Goal: Contribute content: Contribute content

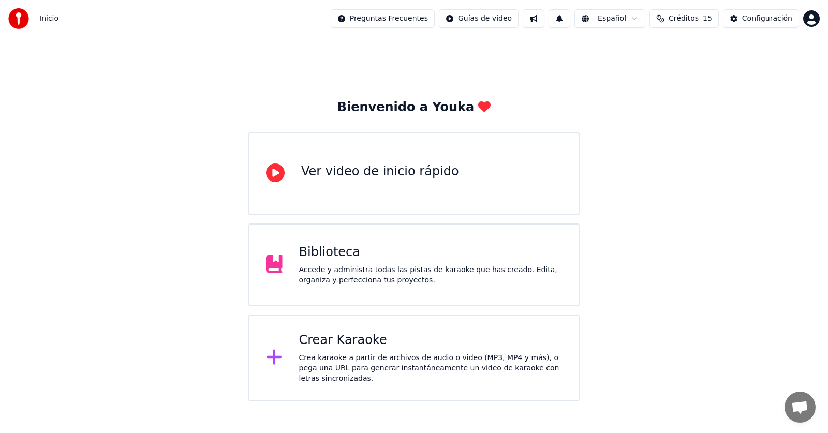
click at [393, 273] on div "Accede y administra todas las pistas de karaoke que has creado. Edita, organiza…" at bounding box center [430, 275] width 263 height 21
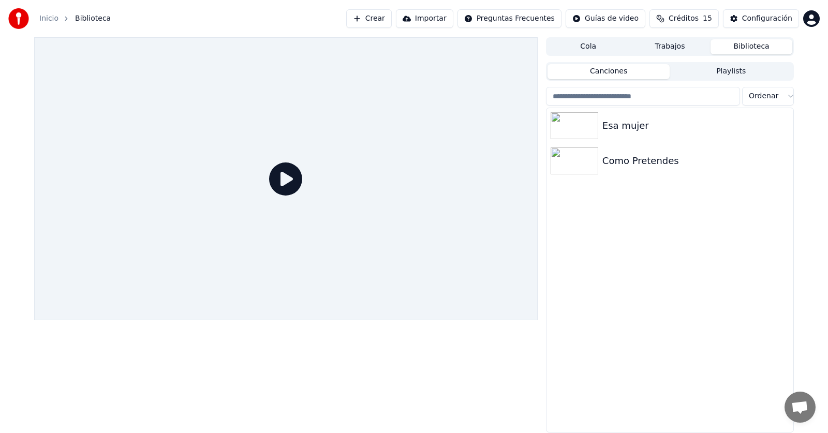
click at [683, 238] on div "Esa mujer Como Pretendes" at bounding box center [669, 270] width 247 height 324
click at [698, 22] on span "Créditos" at bounding box center [683, 18] width 30 height 10
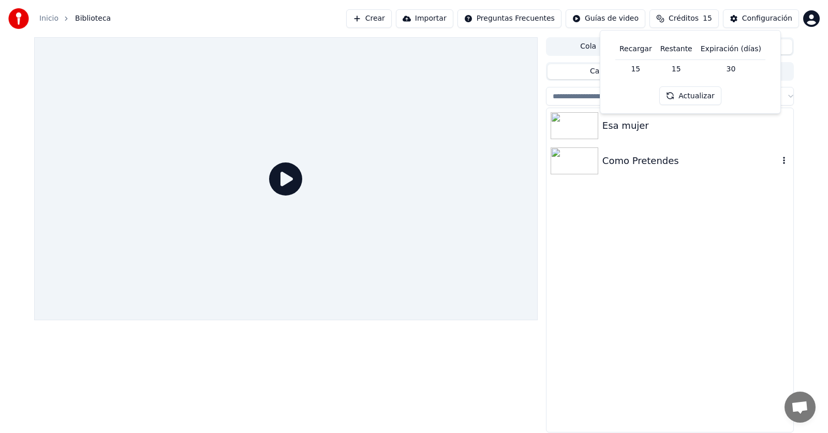
click at [710, 174] on div "Como Pretendes" at bounding box center [669, 160] width 247 height 35
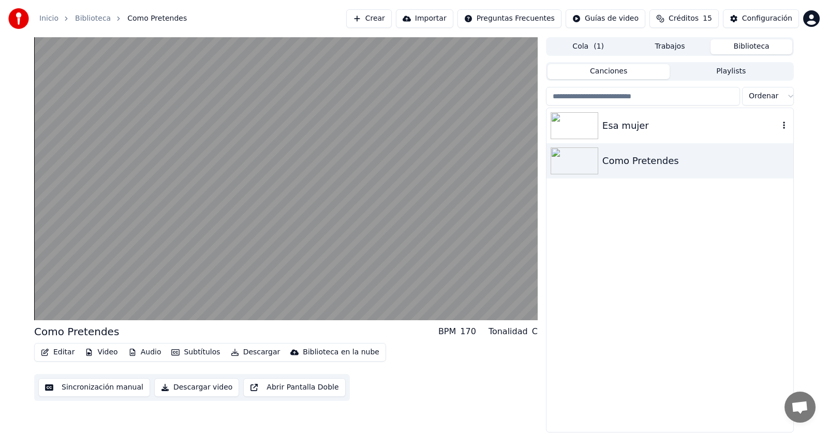
click at [626, 119] on div "Esa mujer" at bounding box center [690, 125] width 176 height 14
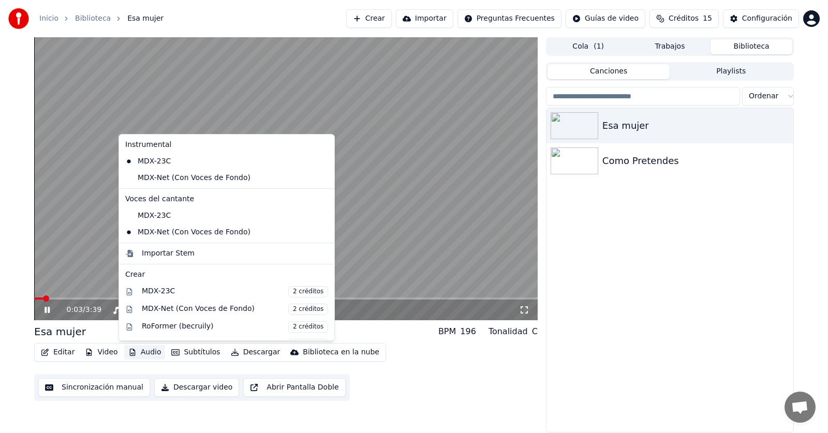
click at [133, 356] on button "Audio" at bounding box center [144, 352] width 41 height 14
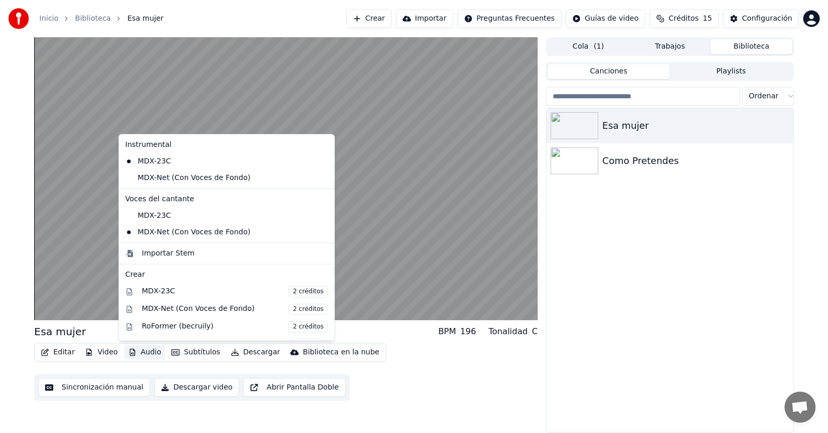
click at [179, 186] on div "Instrumental MDX-23C MDX-Net (Con Voces de Fondo) Voces del cantante MDX-23C MD…" at bounding box center [226, 237] width 216 height 207
click at [179, 182] on div "MDX-Net (Con Voces de Fondo)" at bounding box center [219, 178] width 196 height 17
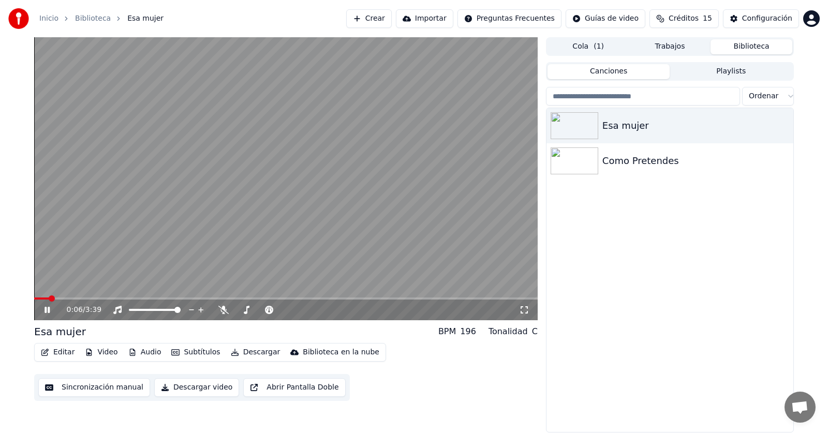
click at [179, 182] on video at bounding box center [285, 178] width 503 height 283
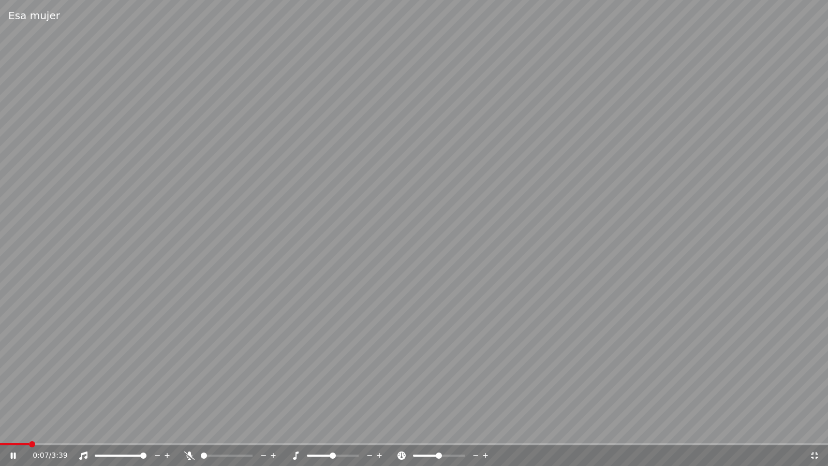
click at [11, 432] on icon at bounding box center [13, 455] width 5 height 6
click at [14, 432] on icon at bounding box center [13, 455] width 6 height 7
click at [634, 198] on video at bounding box center [414, 233] width 828 height 466
drag, startPoint x: 634, startPoint y: 198, endPoint x: 633, endPoint y: 186, distance: 11.9
click at [633, 198] on video at bounding box center [414, 233] width 828 height 466
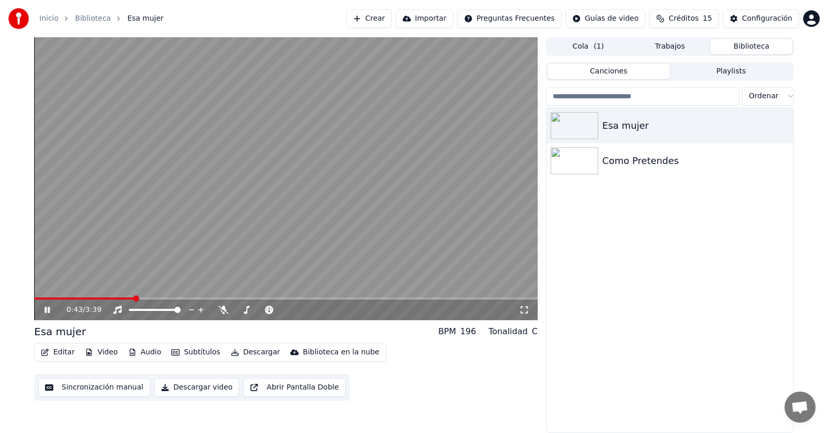
click at [51, 307] on icon at bounding box center [54, 310] width 24 height 8
click at [34, 299] on span at bounding box center [37, 298] width 6 height 6
drag, startPoint x: 602, startPoint y: 251, endPoint x: 604, endPoint y: 222, distance: 28.6
click at [602, 250] on div "Esa mujer Como Pretendes" at bounding box center [669, 270] width 247 height 324
click at [391, 17] on button "Crear" at bounding box center [369, 18] width 46 height 19
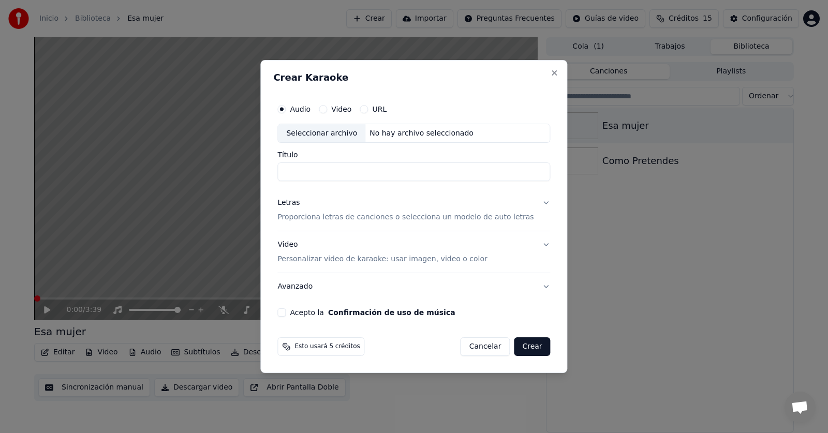
click at [351, 169] on input "Título" at bounding box center [413, 172] width 273 height 19
click at [480, 351] on button "Cancelar" at bounding box center [485, 346] width 50 height 19
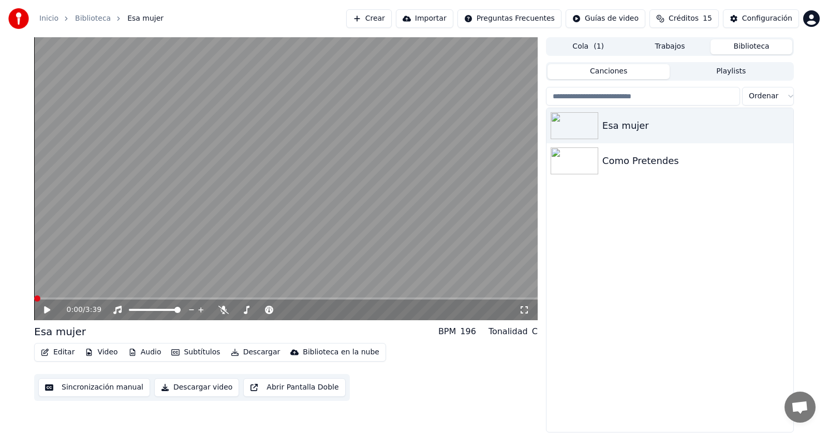
click at [202, 355] on button "Subtítulos" at bounding box center [195, 352] width 57 height 14
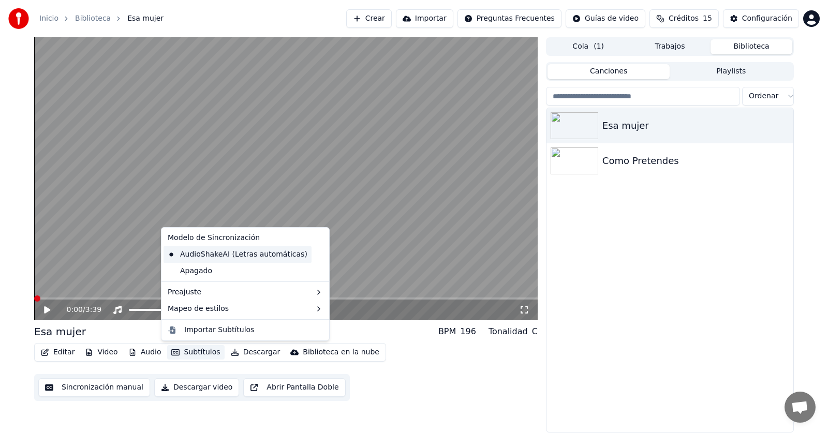
click at [232, 255] on div "AudioShakeAI (Letras automáticas)" at bounding box center [237, 254] width 148 height 17
click at [202, 352] on button "Subtítulos" at bounding box center [195, 352] width 57 height 14
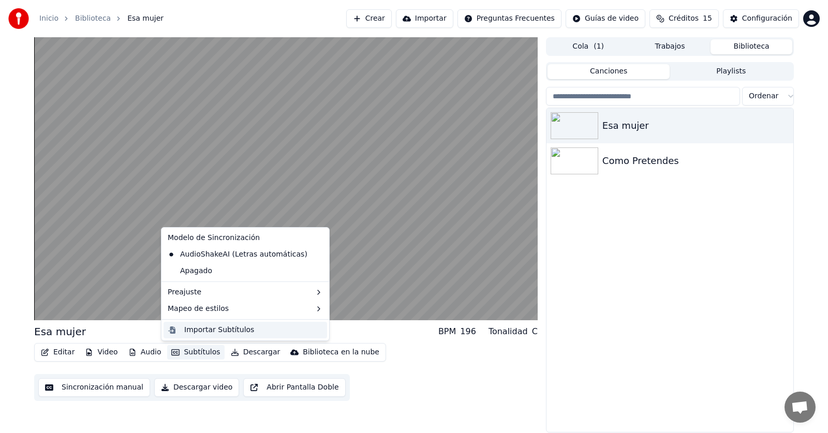
click at [207, 329] on div "Importar Subtítulos" at bounding box center [219, 330] width 70 height 10
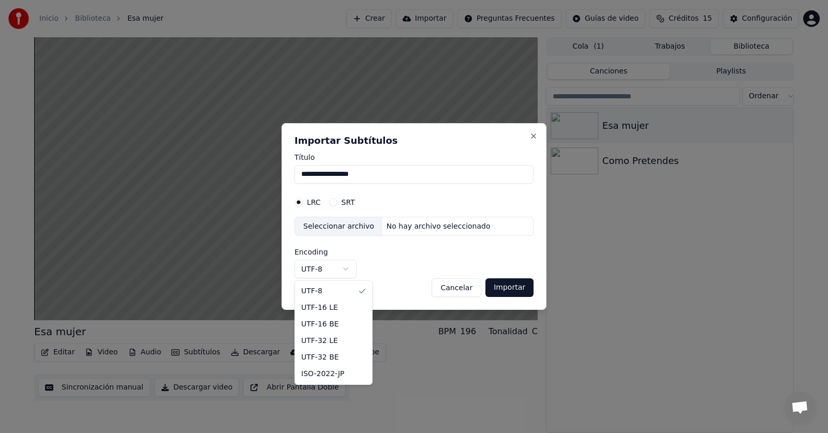
click at [343, 274] on body "**********" at bounding box center [414, 216] width 828 height 433
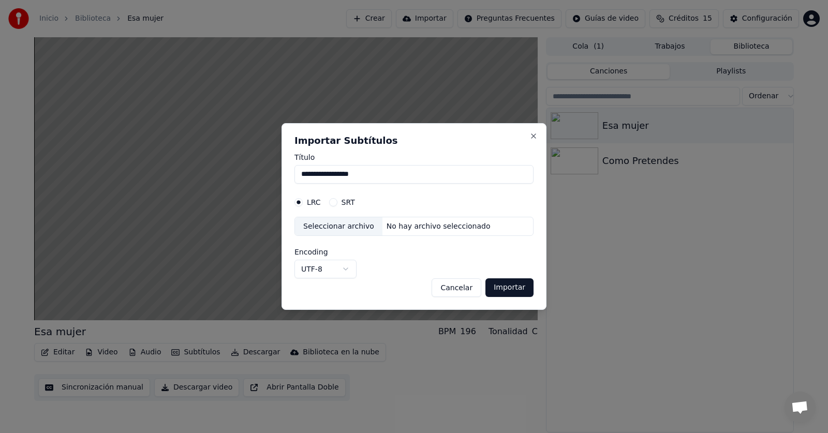
click at [343, 274] on body "**********" at bounding box center [414, 216] width 828 height 433
click at [453, 288] on button "Cancelar" at bounding box center [456, 287] width 50 height 19
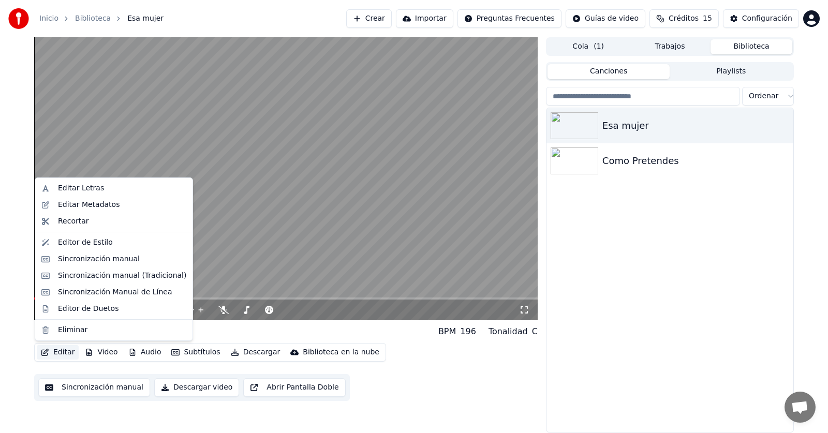
click at [61, 353] on button "Editar" at bounding box center [58, 352] width 42 height 14
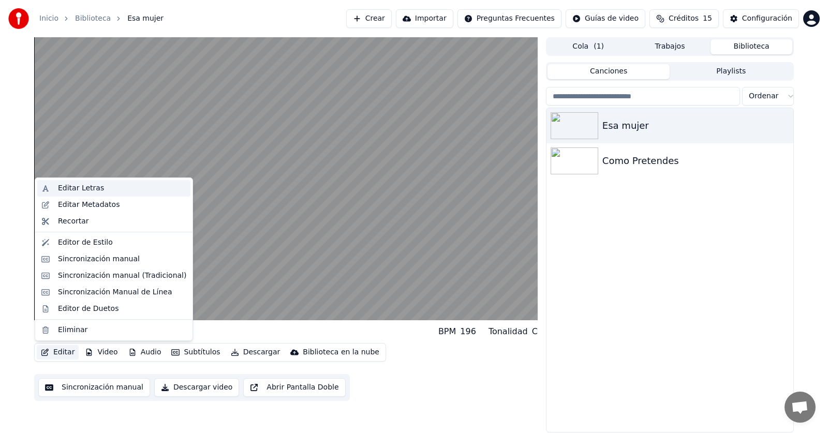
click at [89, 186] on div "Editar Letras" at bounding box center [81, 188] width 46 height 10
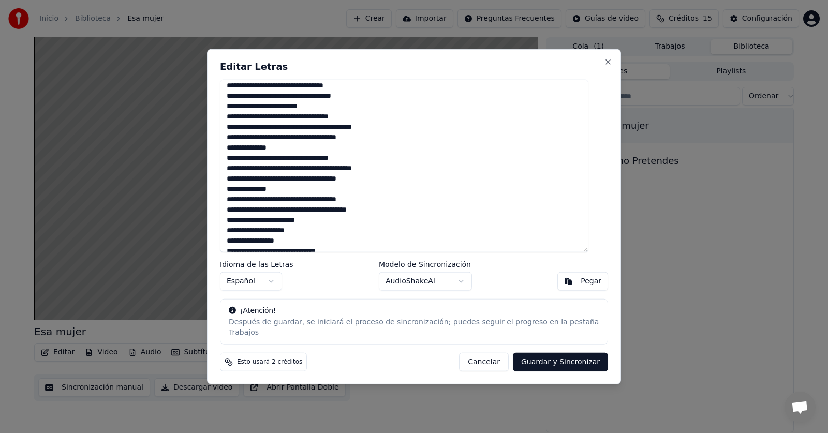
scroll to position [280, 0]
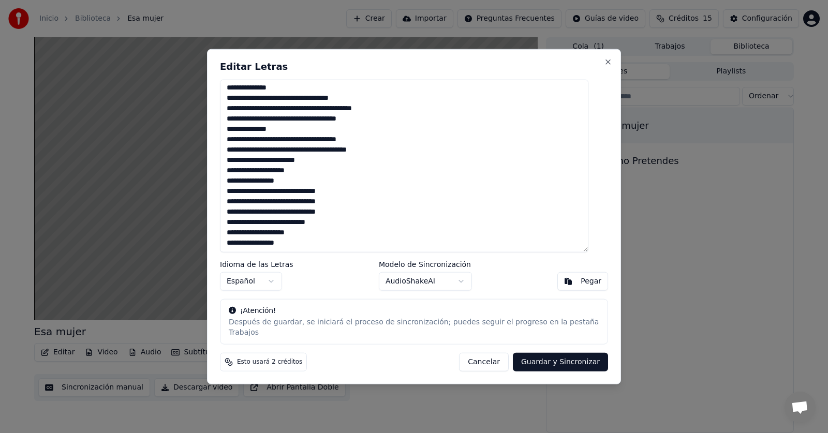
drag, startPoint x: 237, startPoint y: 92, endPoint x: 402, endPoint y: 252, distance: 230.5
click at [402, 252] on textarea at bounding box center [404, 165] width 368 height 173
click at [363, 249] on textarea at bounding box center [404, 165] width 368 height 173
click at [363, 252] on textarea at bounding box center [404, 165] width 368 height 173
click at [383, 212] on textarea at bounding box center [404, 165] width 368 height 173
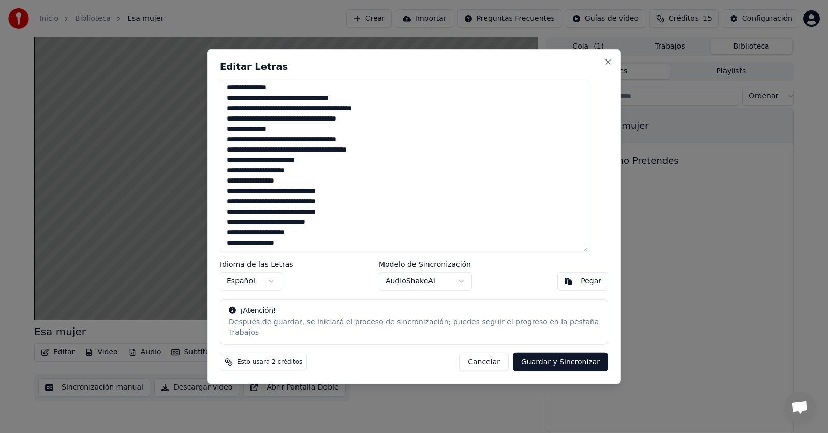
click at [298, 247] on textarea at bounding box center [404, 165] width 368 height 173
click at [480, 360] on button "Cancelar" at bounding box center [484, 362] width 50 height 19
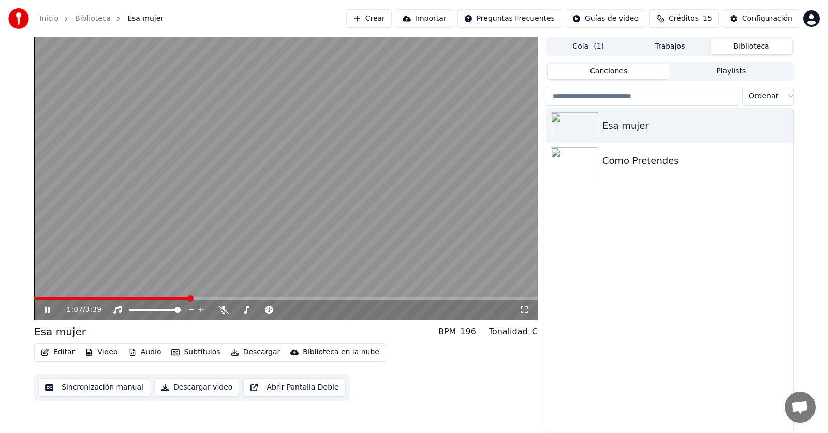
click at [43, 310] on icon at bounding box center [54, 310] width 24 height 8
click at [34, 295] on span at bounding box center [37, 298] width 6 height 6
click at [594, 220] on div "Esa mujer Como Pretendes" at bounding box center [669, 270] width 247 height 324
click at [616, 73] on button "Canciones" at bounding box center [608, 71] width 123 height 15
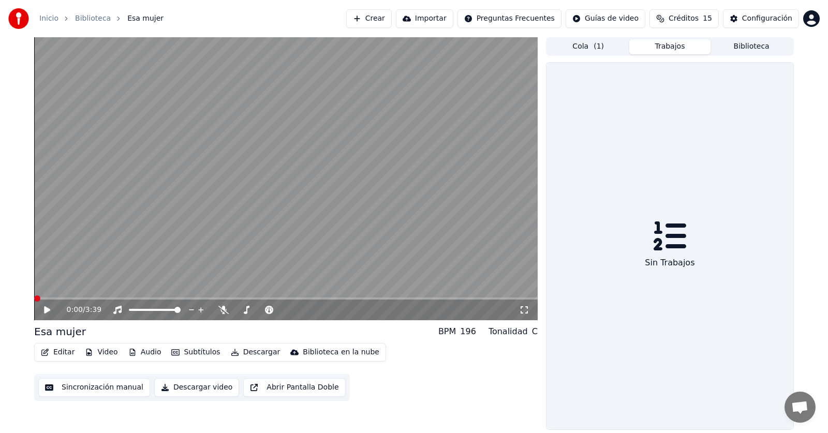
click at [677, 52] on button "Trabajos" at bounding box center [670, 46] width 82 height 15
click at [589, 53] on button "Cola ( 1 )" at bounding box center [588, 46] width 82 height 15
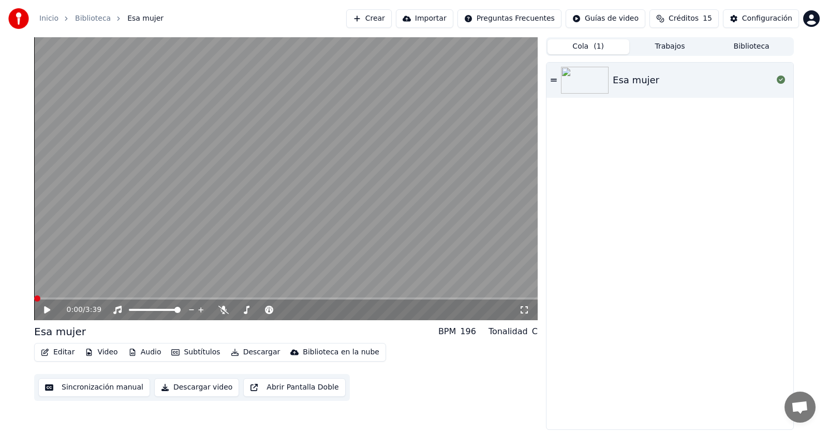
click at [591, 157] on div "Esa mujer" at bounding box center [669, 246] width 247 height 367
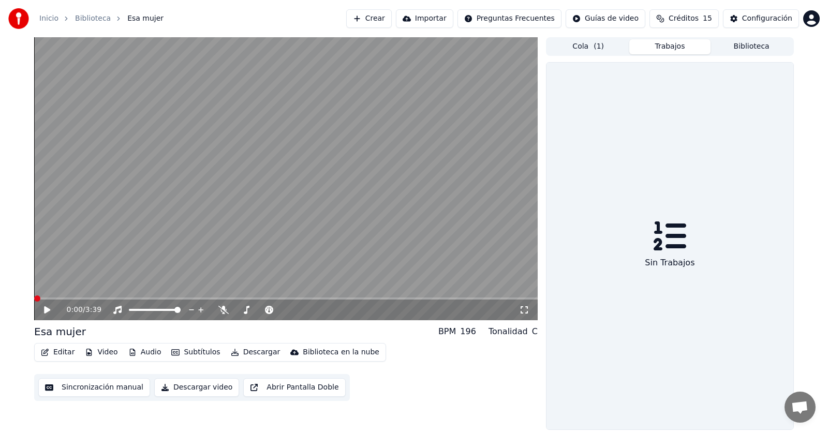
click at [663, 47] on button "Trabajos" at bounding box center [670, 46] width 82 height 15
click at [739, 52] on button "Biblioteca" at bounding box center [751, 46] width 82 height 15
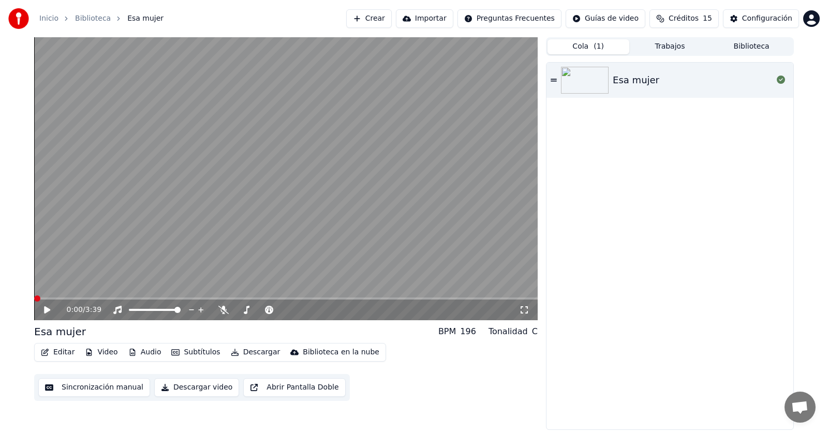
click at [617, 50] on button "Cola ( 1 )" at bounding box center [588, 46] width 82 height 15
click at [677, 44] on button "Trabajos" at bounding box center [670, 46] width 82 height 15
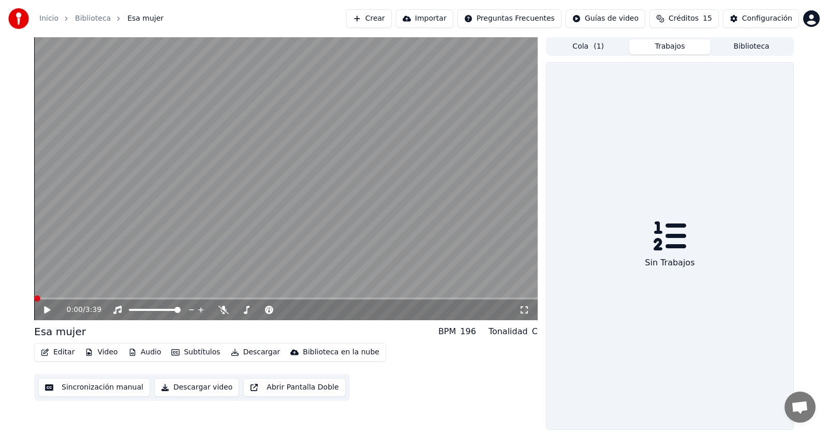
click at [54, 18] on link "Inicio" at bounding box center [48, 18] width 19 height 10
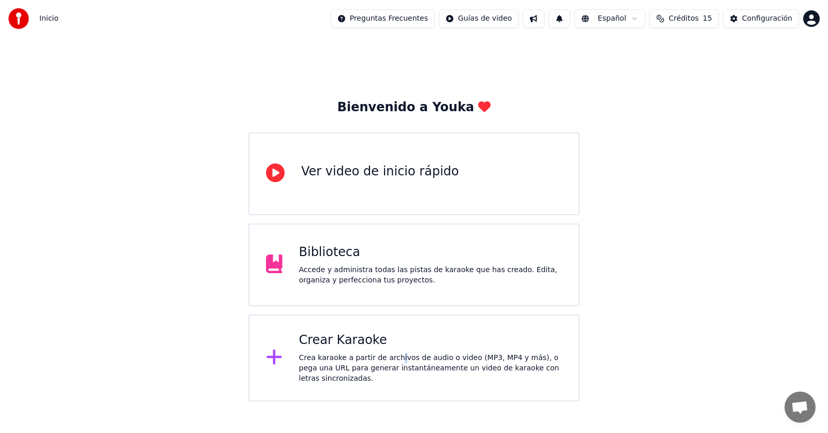
click at [389, 358] on div "Crea karaoke a partir de archivos de audio o video (MP3, MP4 y más), o pega una…" at bounding box center [430, 368] width 263 height 31
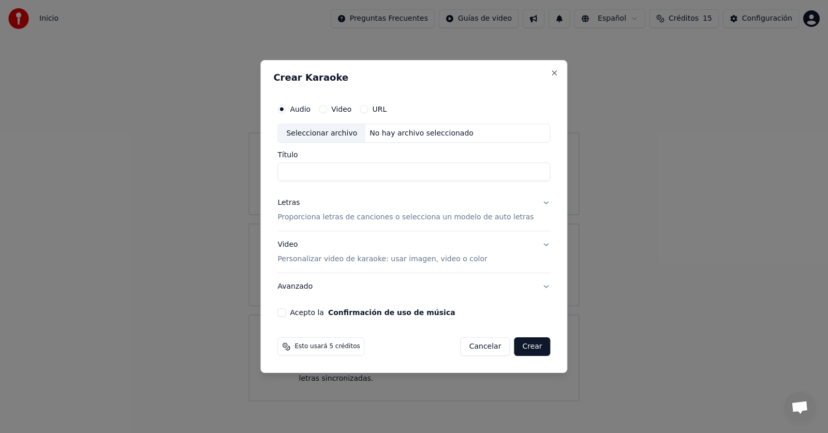
click at [380, 131] on div "No hay archivo seleccionado" at bounding box center [421, 133] width 112 height 10
click at [356, 261] on p "Personalizar video de karaoke: usar imagen, video o color" at bounding box center [382, 259] width 210 height 10
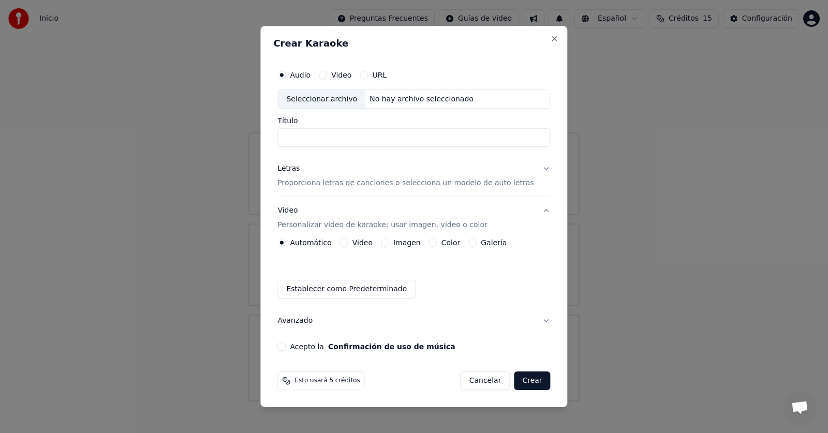
click at [411, 245] on label "Imagen" at bounding box center [406, 242] width 27 height 7
click at [389, 245] on button "Imagen" at bounding box center [385, 242] width 8 height 8
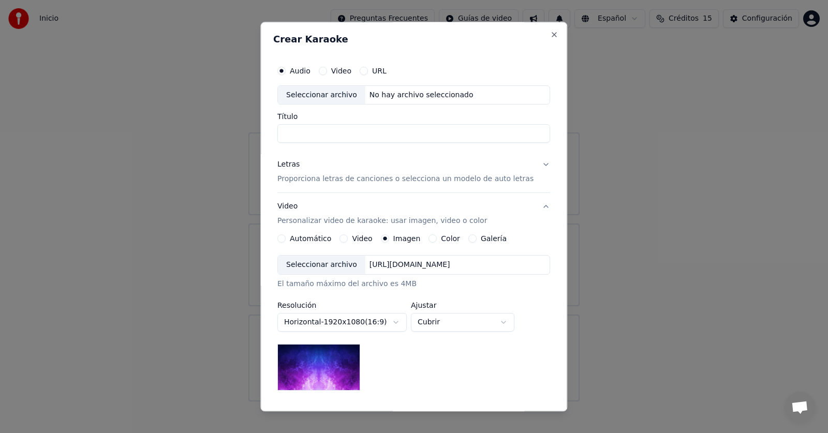
click at [349, 264] on div "Seleccionar archivo" at bounding box center [321, 265] width 87 height 19
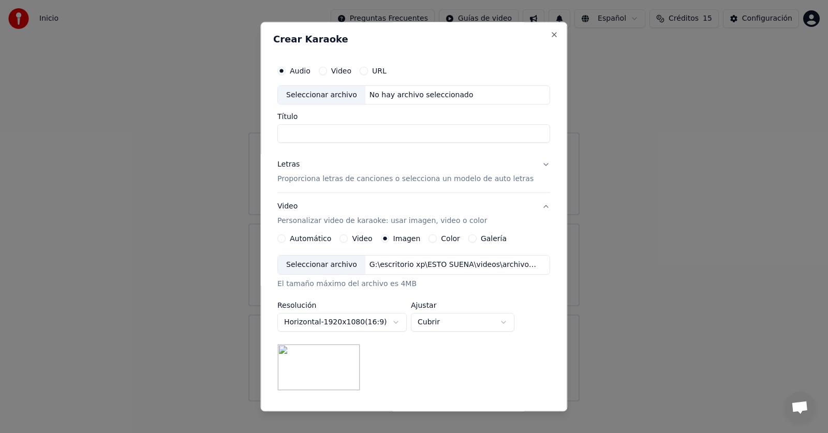
click at [406, 182] on p "Proporciona letras de canciones o selecciona un modelo de auto letras" at bounding box center [405, 179] width 256 height 10
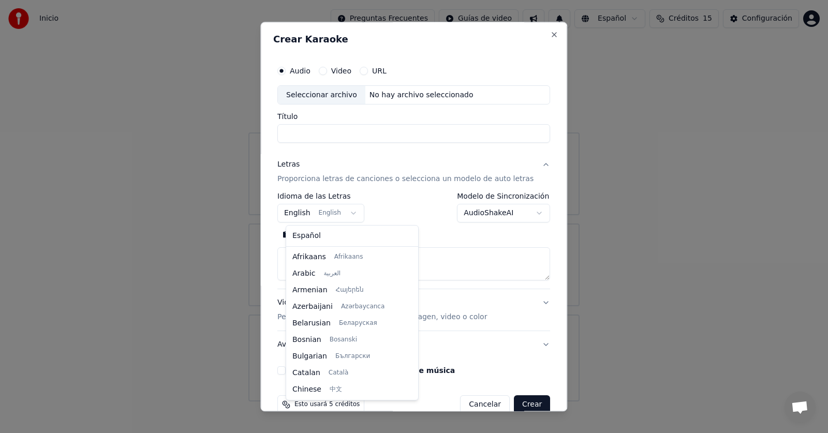
click at [354, 216] on body "**********" at bounding box center [414, 200] width 828 height 401
select select "**"
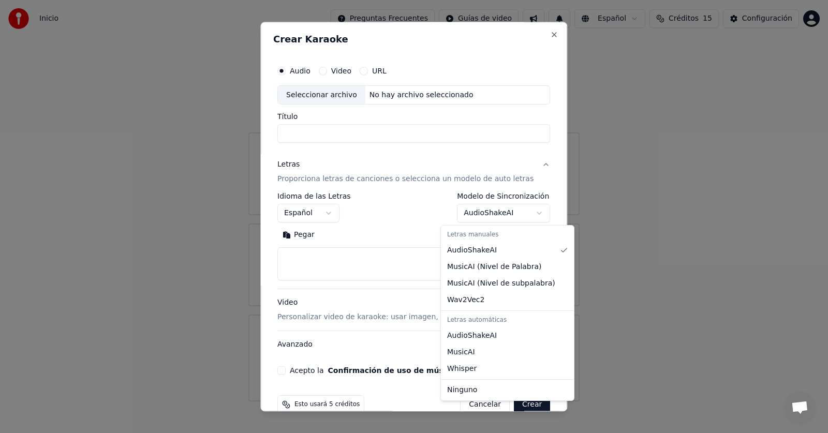
click at [521, 211] on body "**********" at bounding box center [414, 200] width 828 height 401
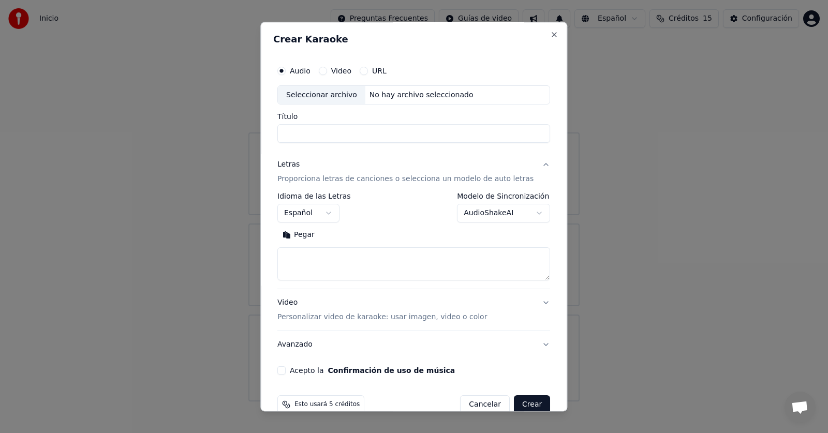
click at [377, 232] on body "**********" at bounding box center [414, 200] width 828 height 401
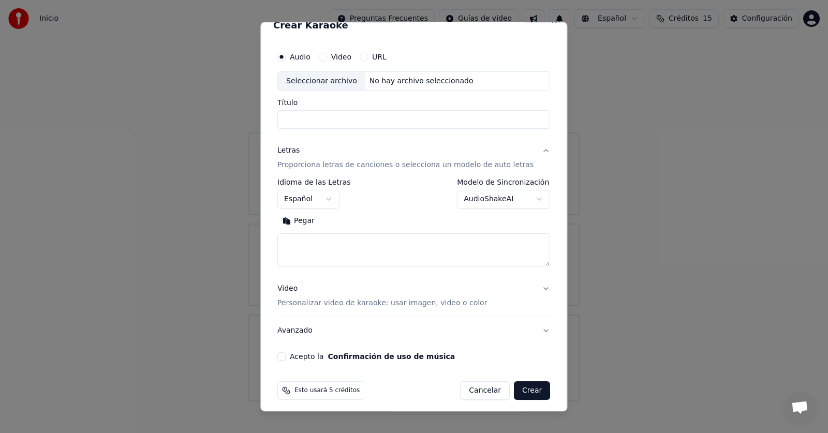
scroll to position [20, 0]
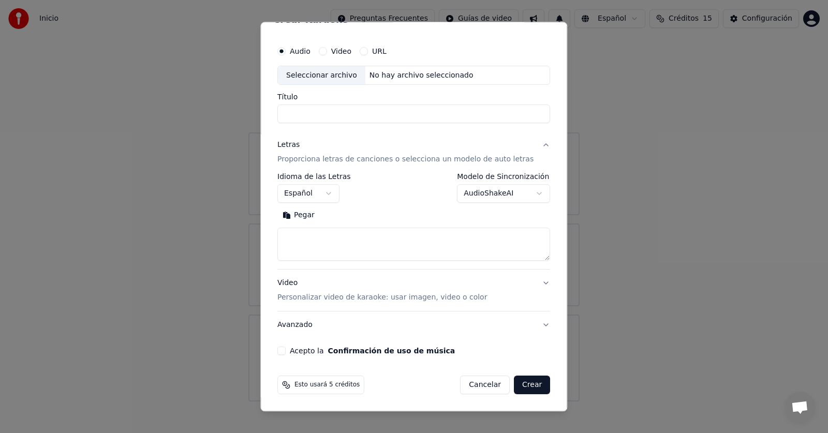
click at [306, 244] on textarea at bounding box center [413, 244] width 273 height 33
click at [497, 185] on body "**********" at bounding box center [414, 200] width 828 height 401
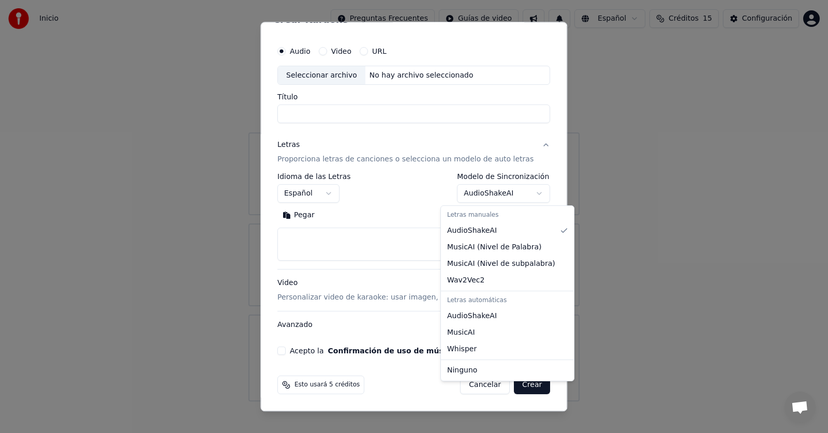
scroll to position [0, 0]
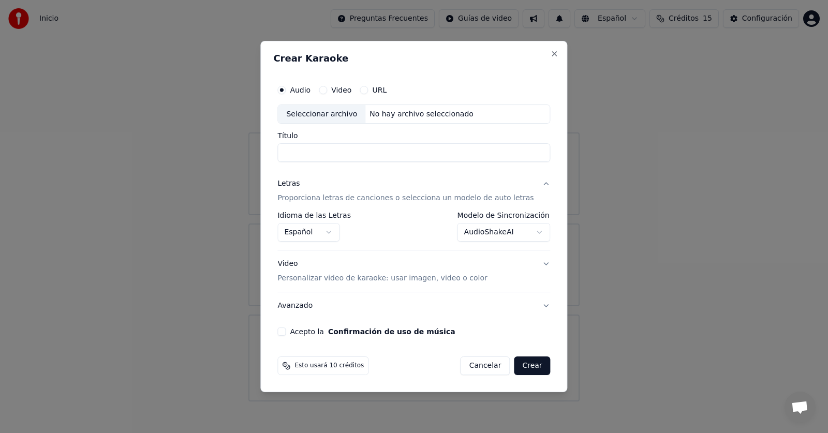
click at [517, 229] on body "**********" at bounding box center [414, 200] width 828 height 401
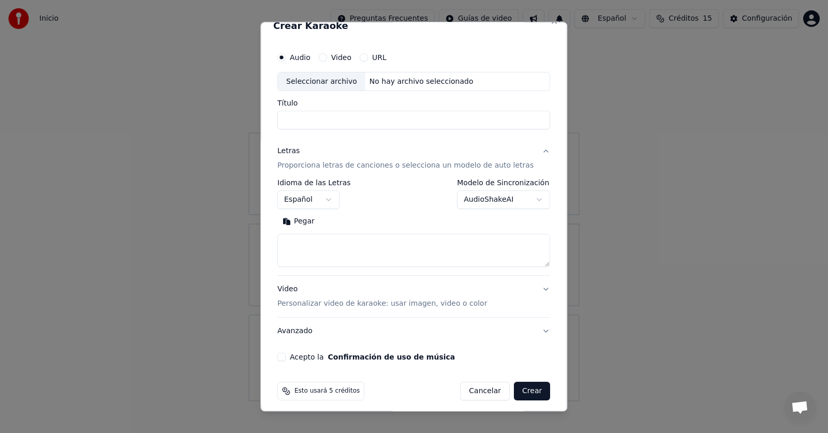
scroll to position [20, 0]
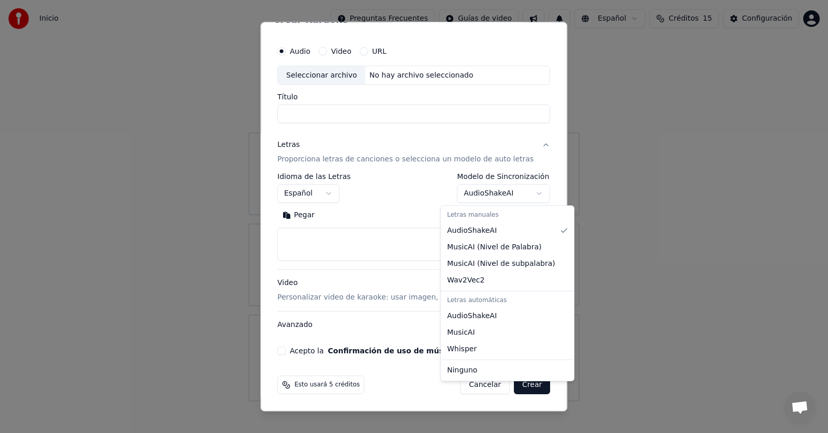
click at [516, 188] on body "**********" at bounding box center [414, 200] width 828 height 401
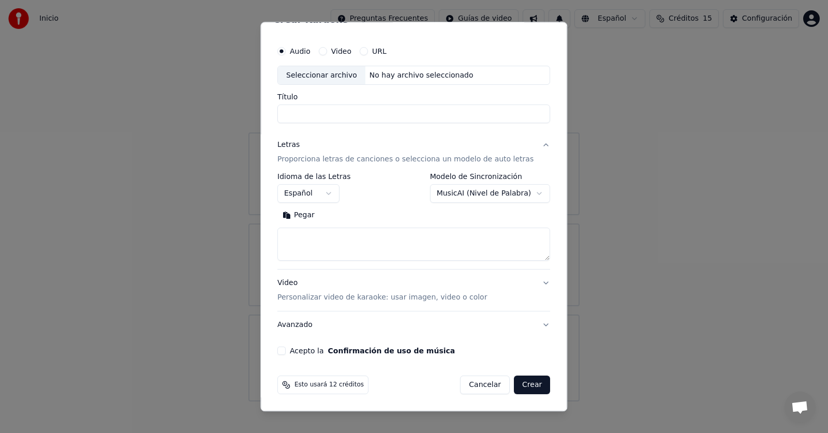
click at [522, 192] on body "**********" at bounding box center [414, 200] width 828 height 401
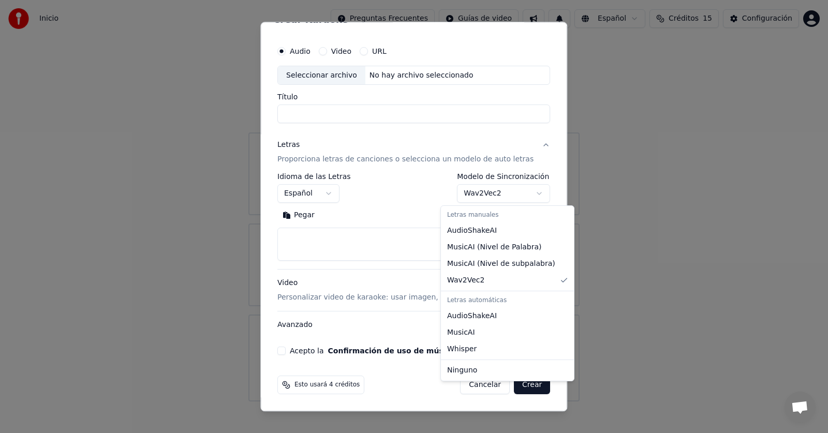
click at [524, 188] on body "**********" at bounding box center [414, 200] width 828 height 401
select select "**********"
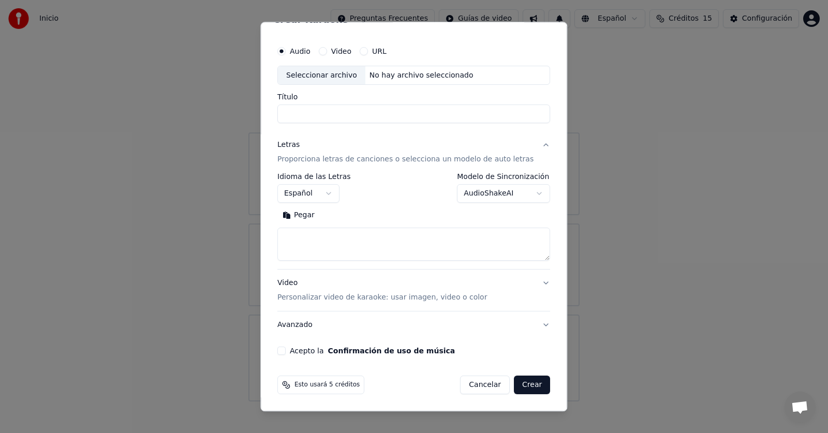
click at [286, 351] on button "Acepto la Confirmación de uso de música" at bounding box center [281, 351] width 8 height 8
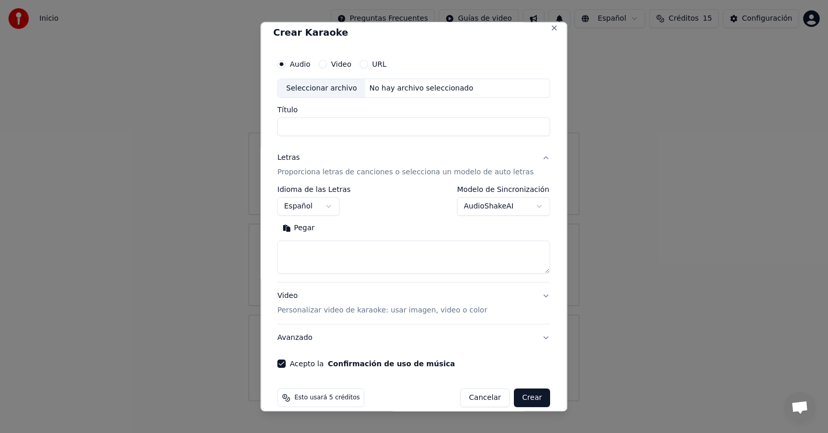
scroll to position [0, 0]
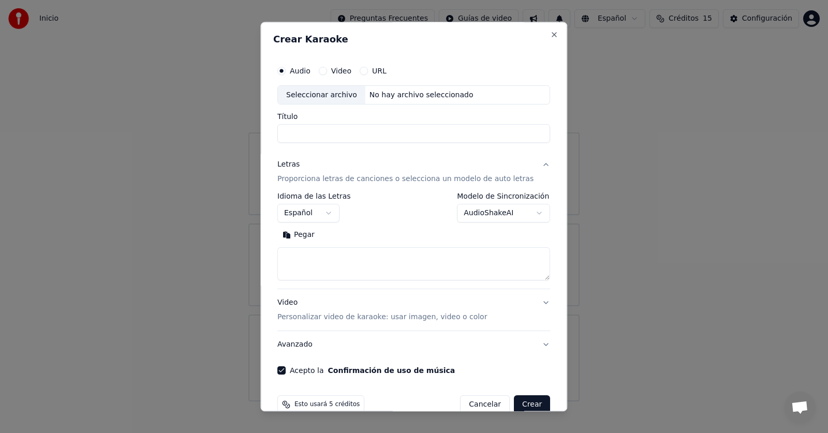
click at [331, 93] on div "Seleccionar archivo" at bounding box center [321, 95] width 87 height 19
type input "*********"
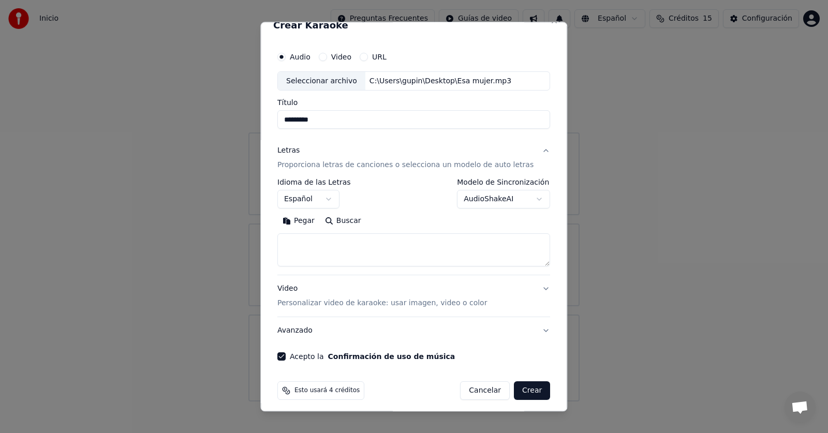
scroll to position [20, 0]
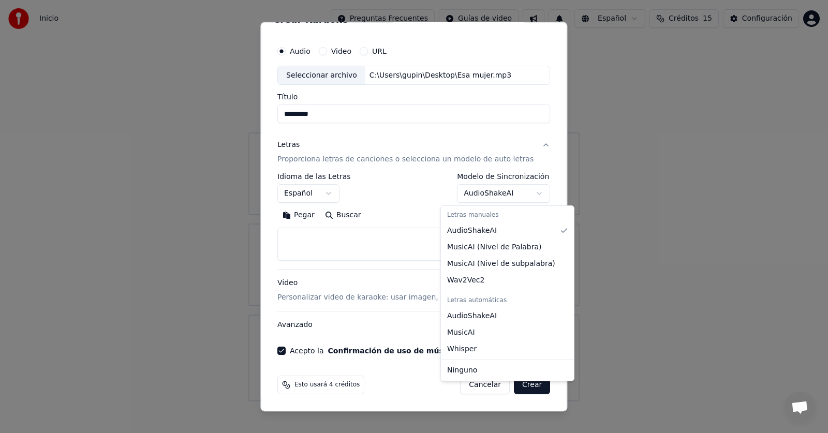
click at [524, 192] on body "**********" at bounding box center [414, 200] width 828 height 401
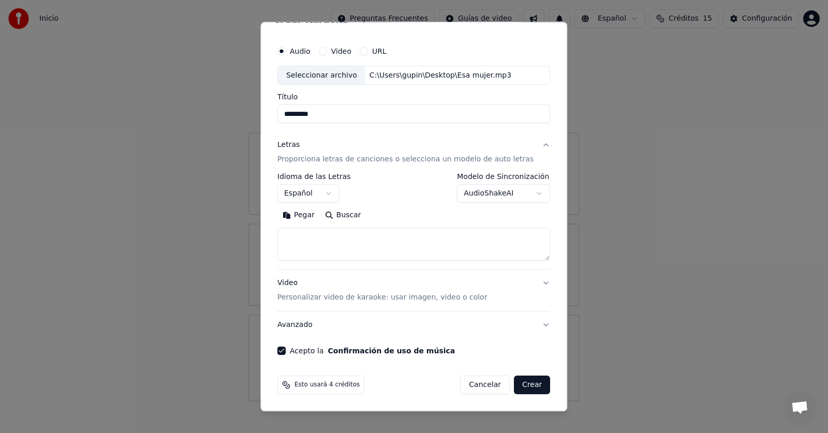
click at [376, 189] on body "**********" at bounding box center [414, 200] width 828 height 401
